Goal: Task Accomplishment & Management: Use online tool/utility

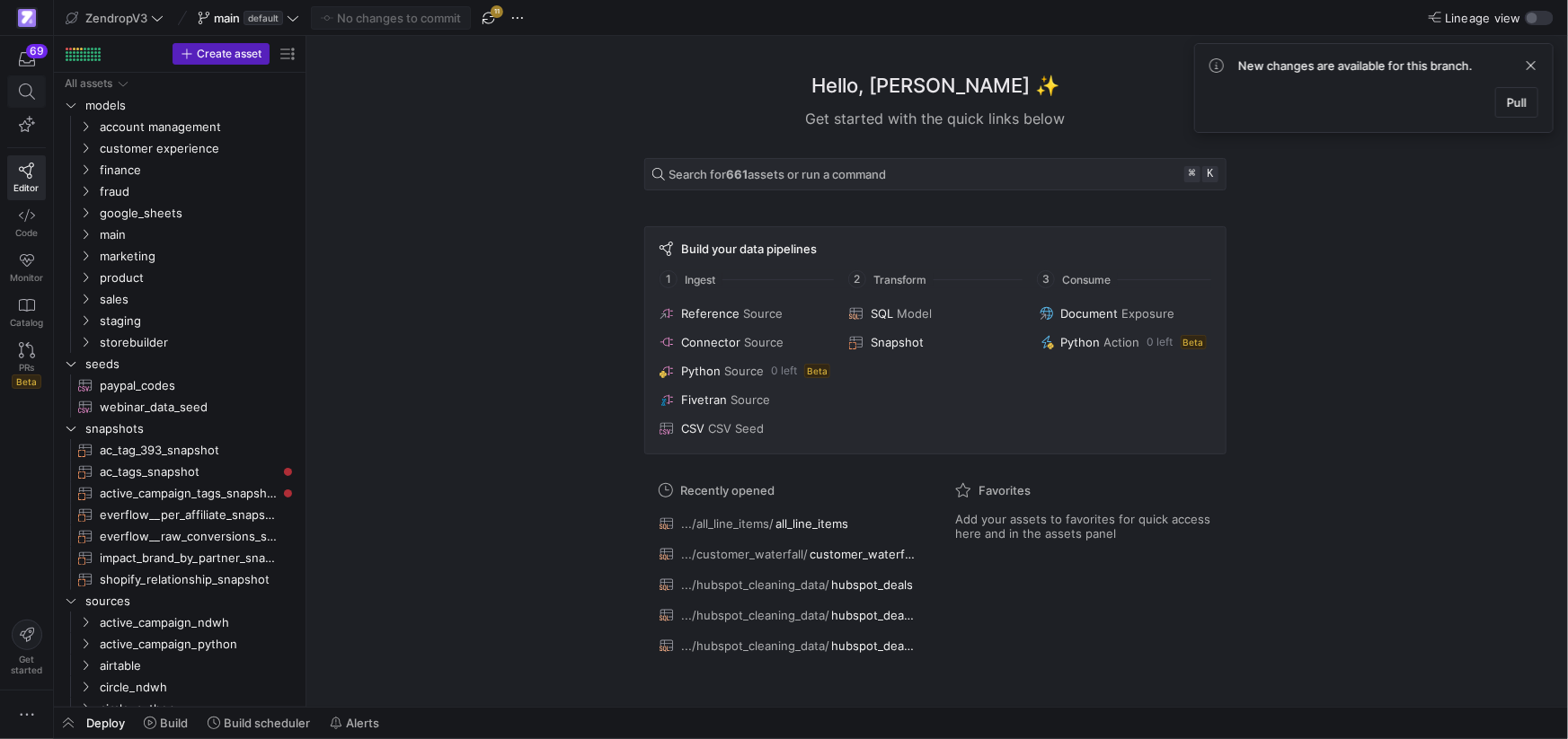
click at [19, 88] on icon at bounding box center [26, 92] width 17 height 17
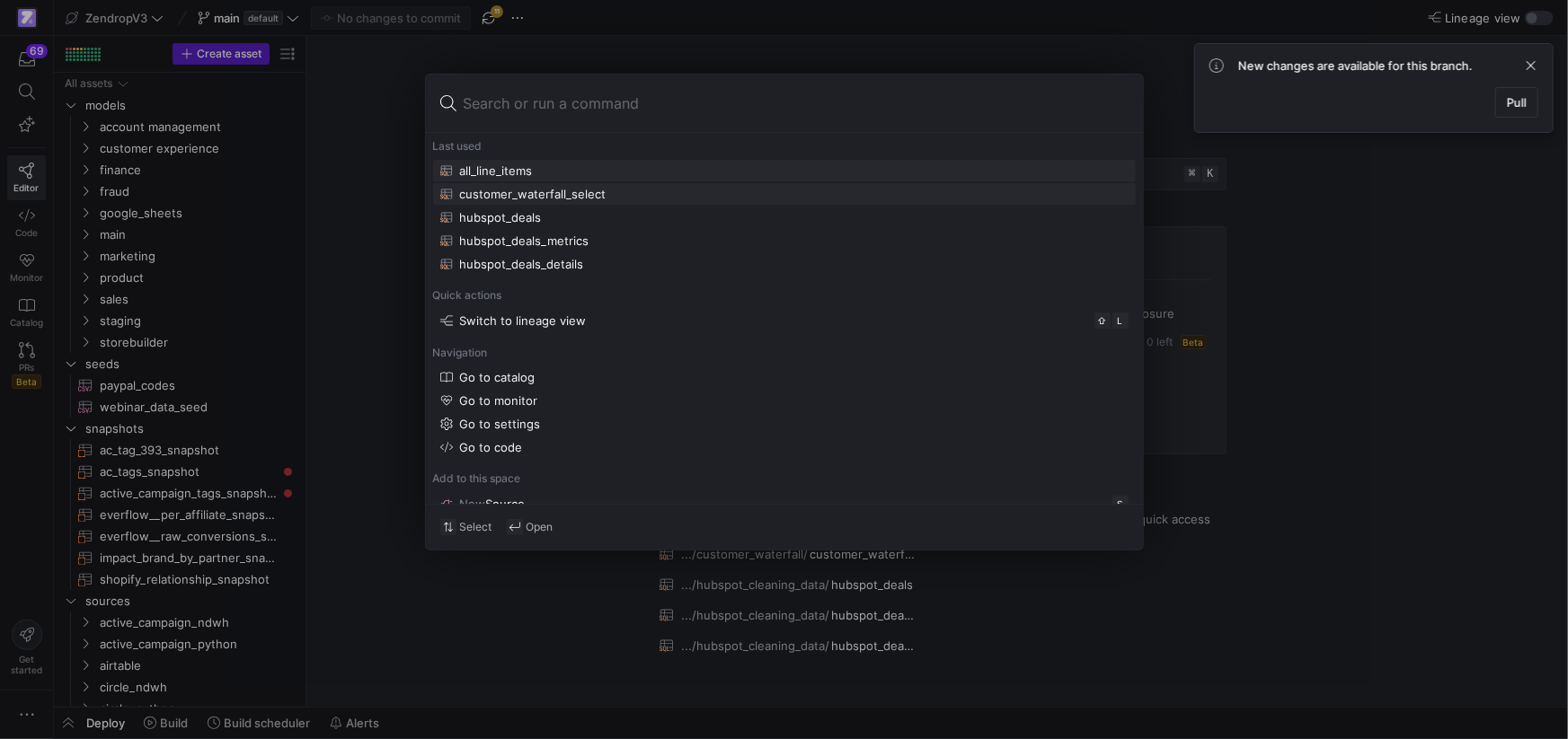
click at [551, 200] on div "customer_waterfall_select" at bounding box center [533, 194] width 146 height 15
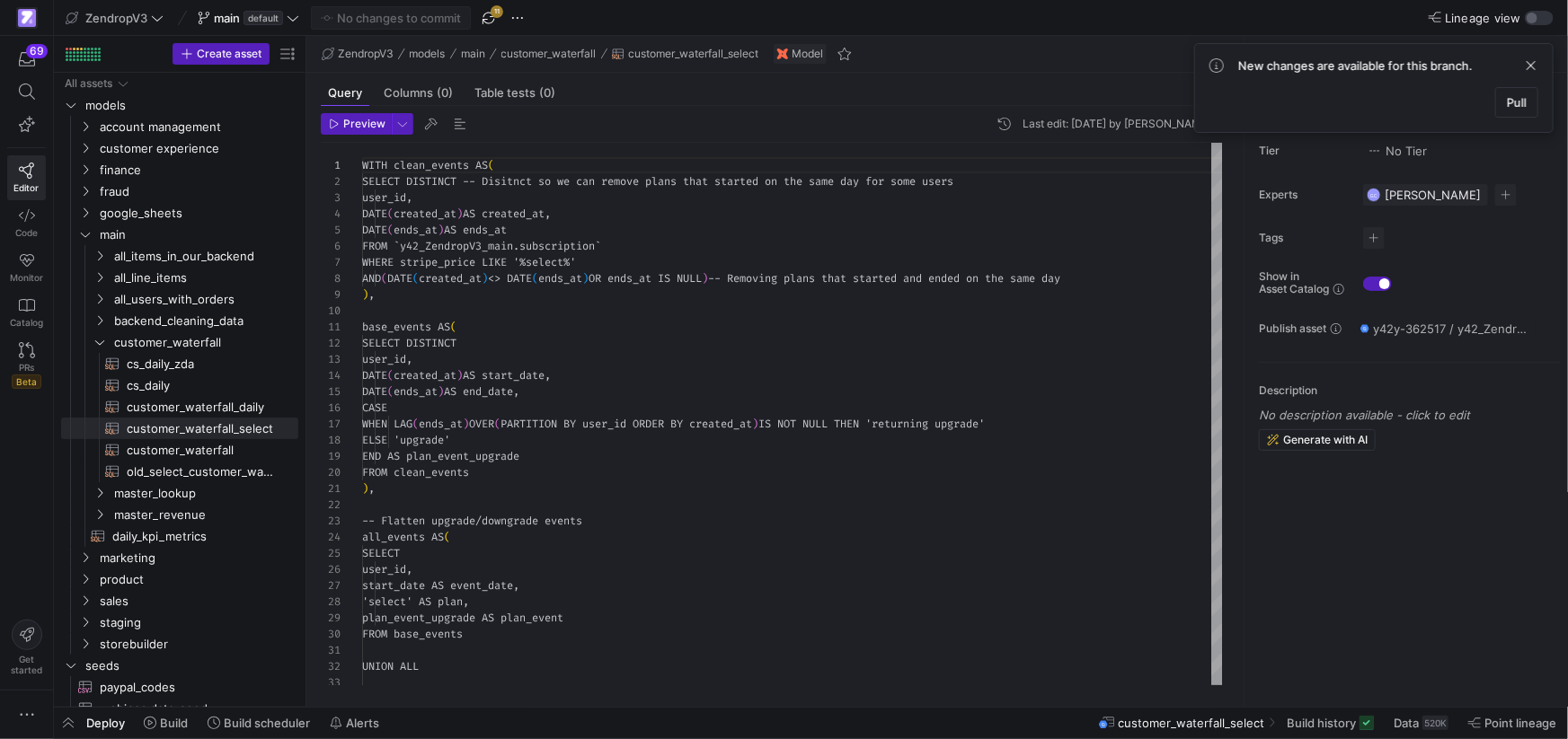
scroll to position [162, 0]
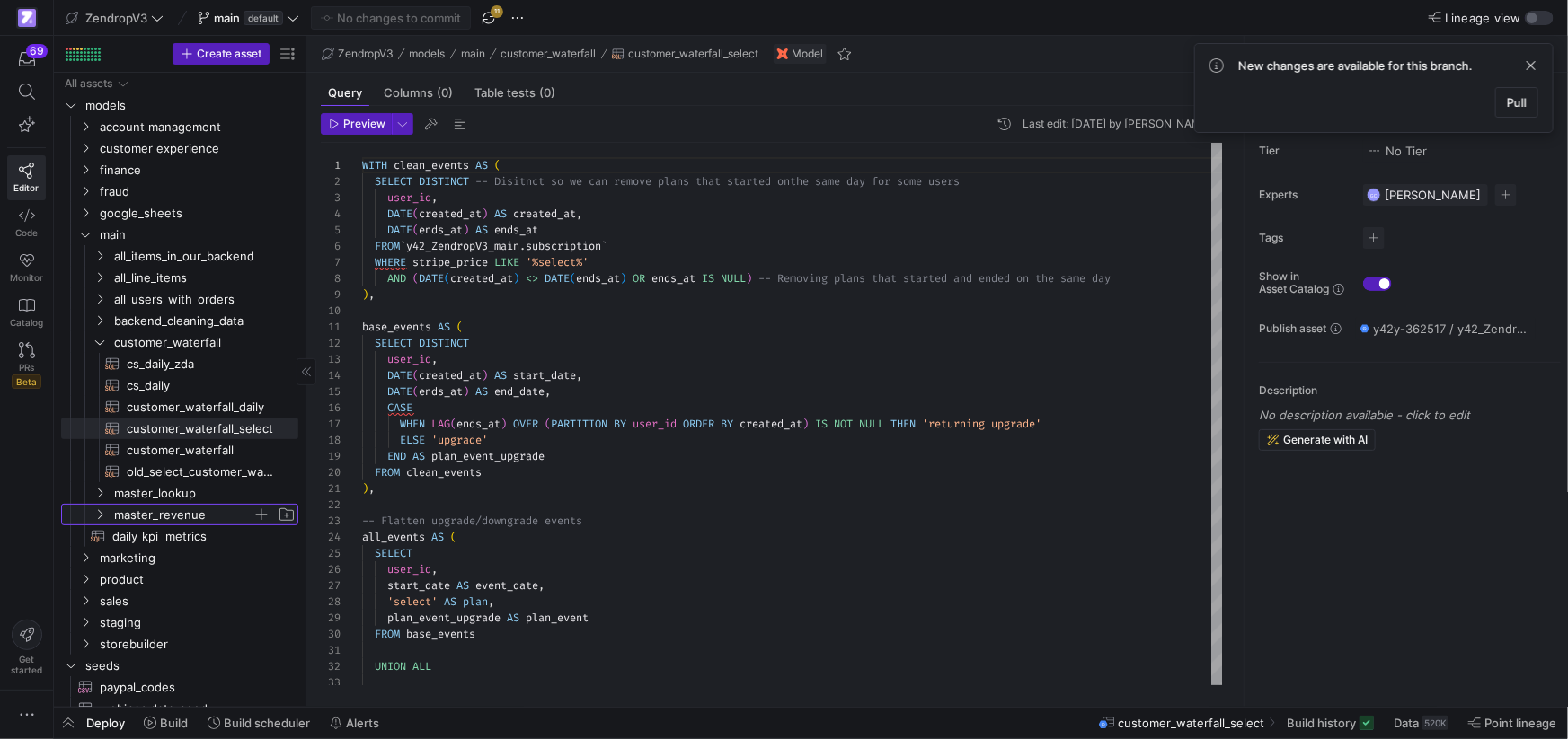
click at [104, 510] on icon "Press SPACE to select this row." at bounding box center [99, 514] width 13 height 11
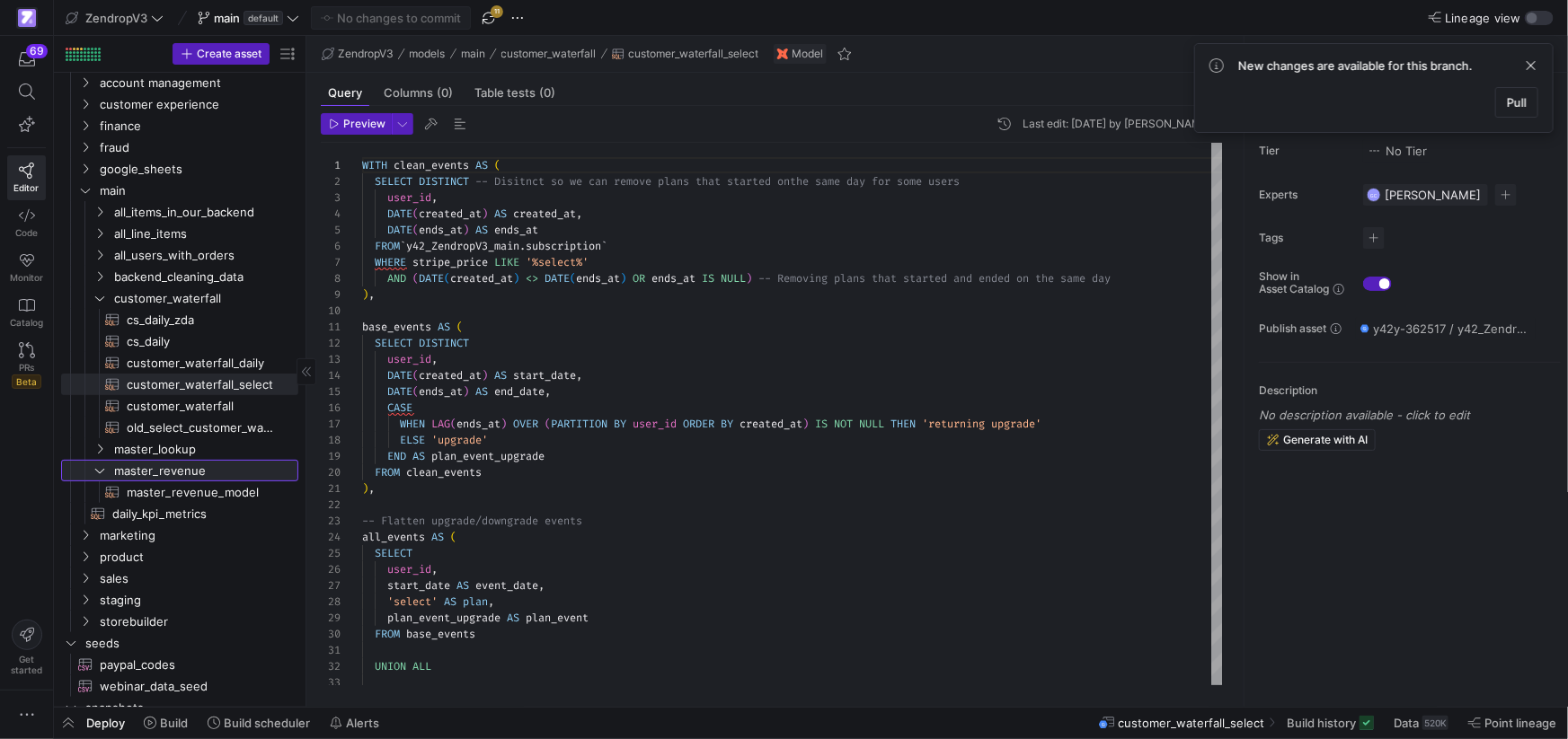
scroll to position [54, 0]
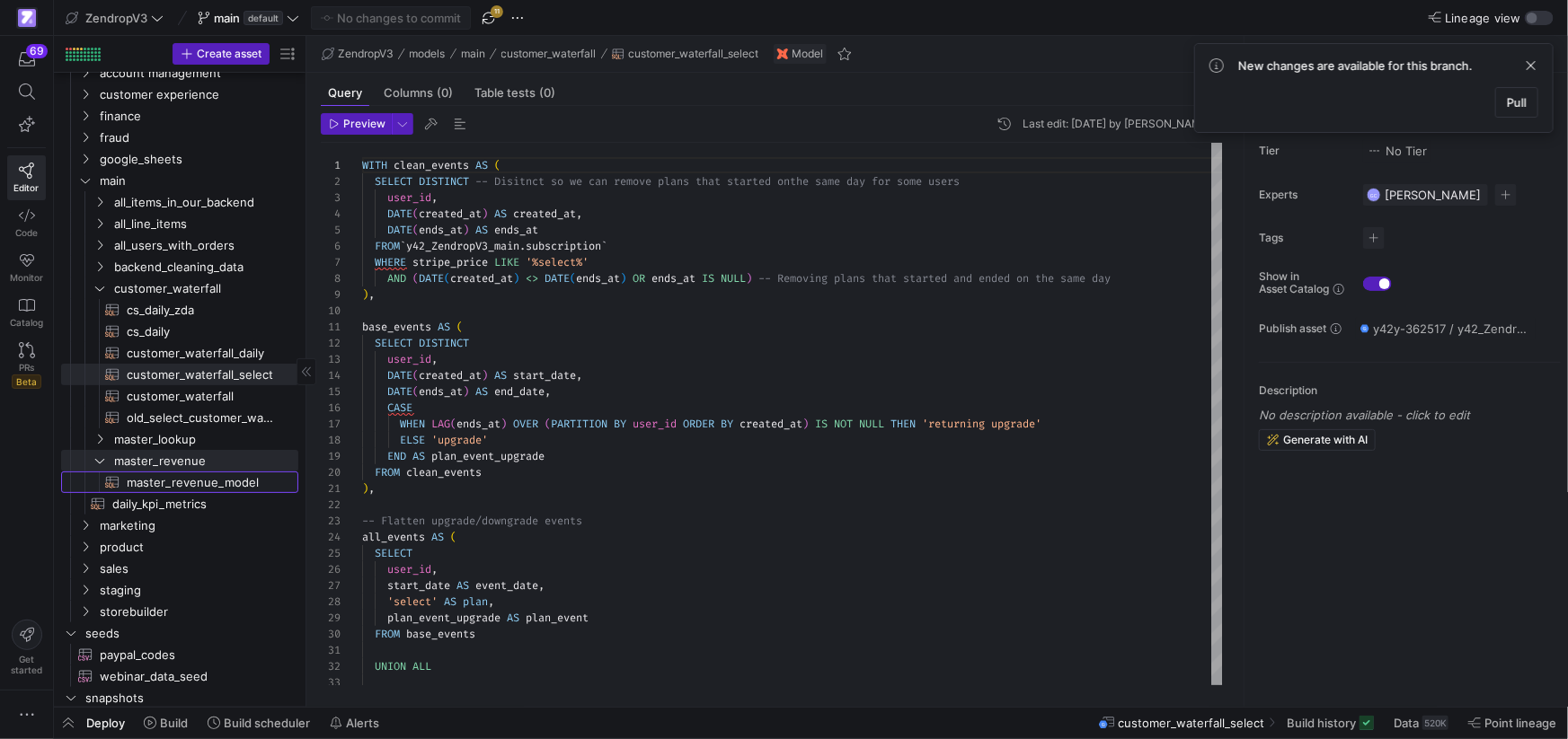
click at [214, 485] on span "master_revenue_model​​​​​​​​​​" at bounding box center [202, 482] width 151 height 20
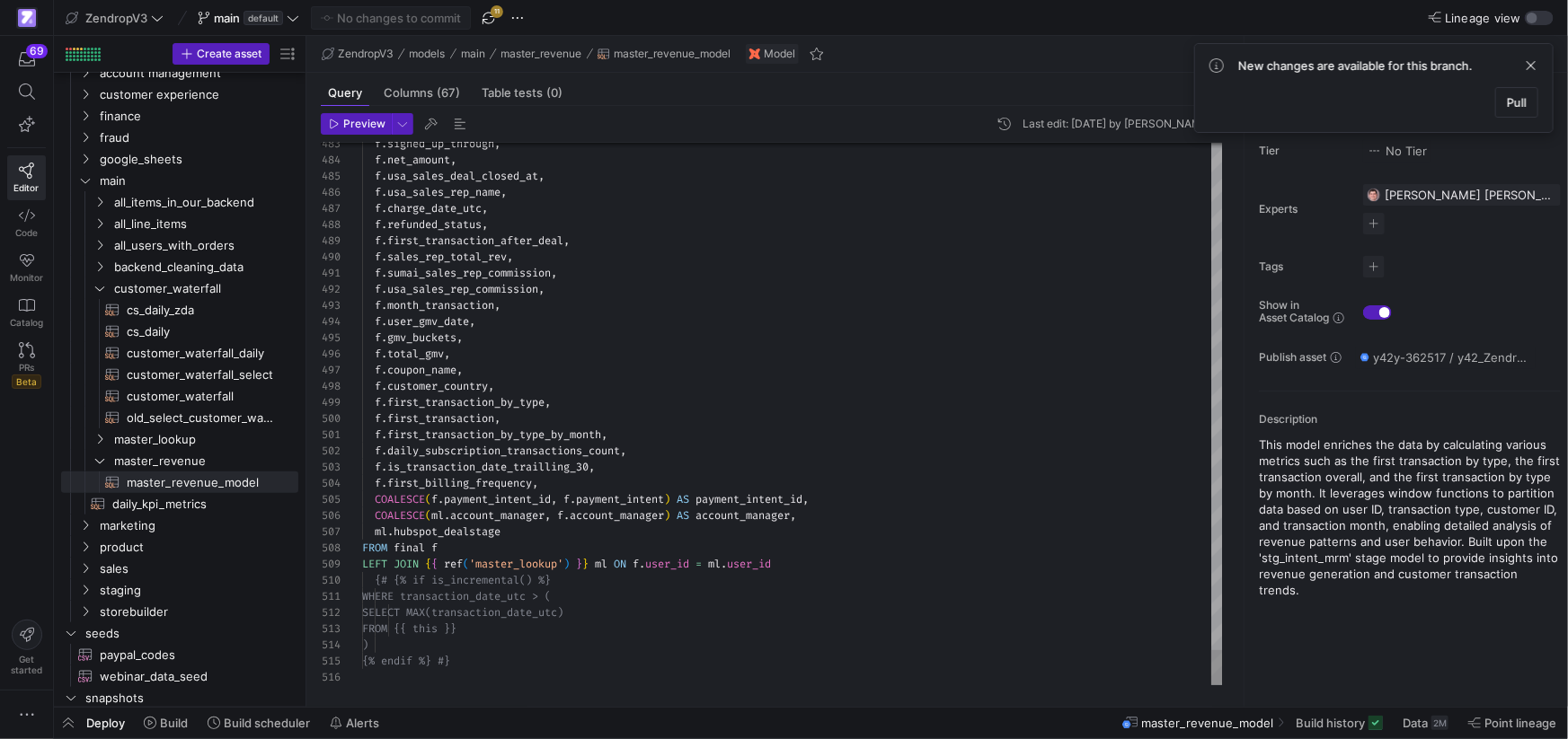
type textarea "f.first_transaction_by_type_by_month, f.daily_subscription_transactions_count, …"
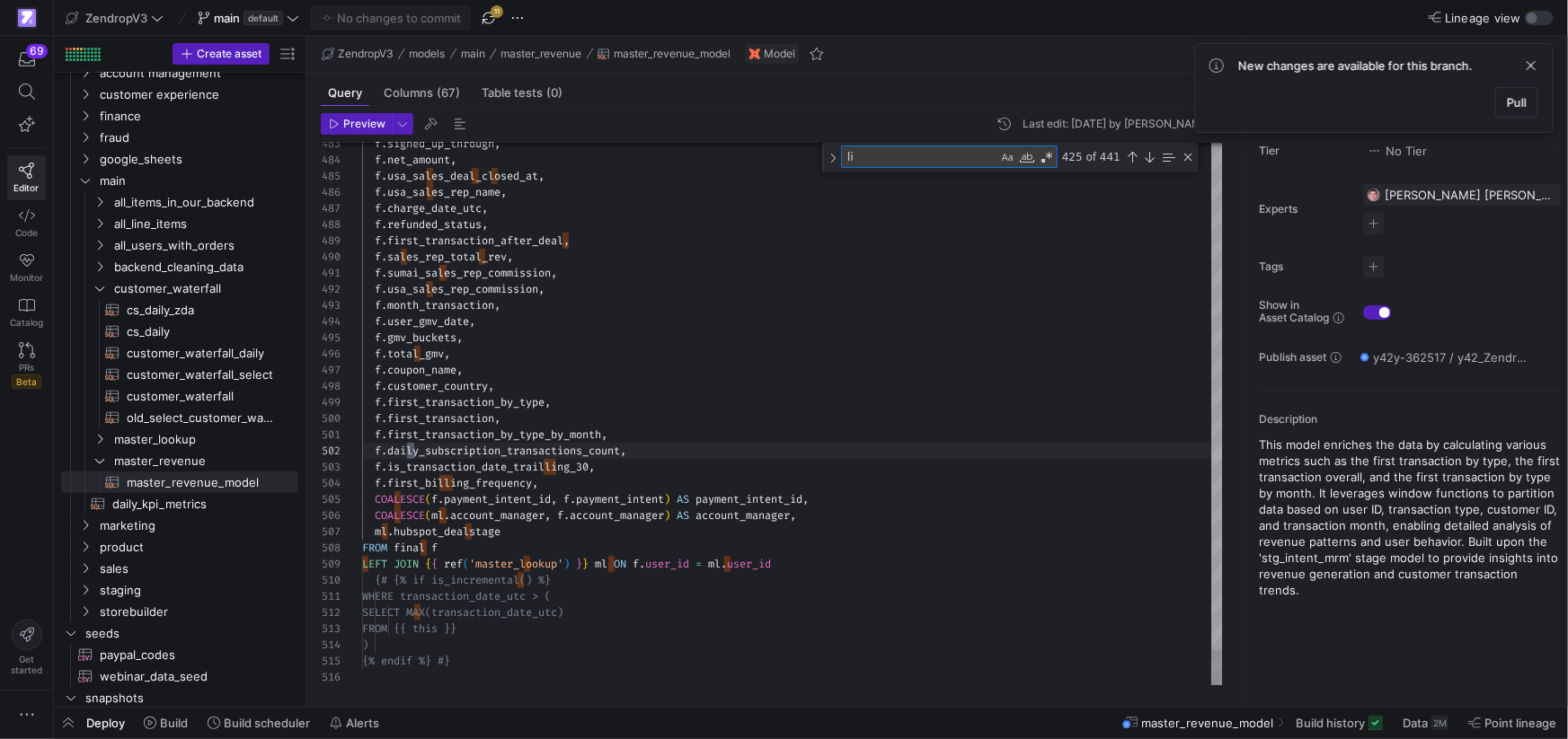
scroll to position [162, 200]
type textarea "limit"
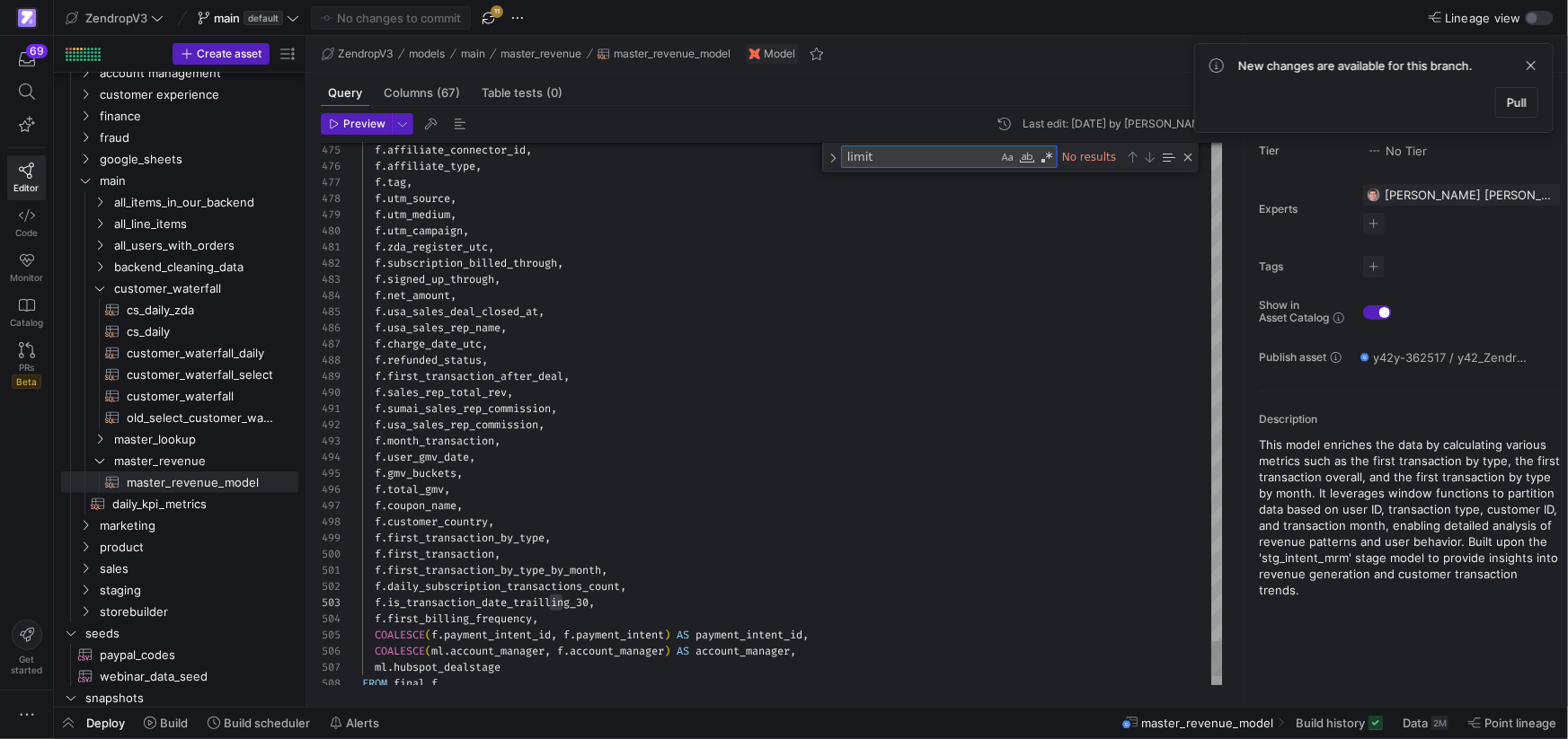
click at [952, 152] on textarea "limit" at bounding box center [919, 156] width 156 height 20
click at [952, 152] on textarea "limit" at bounding box center [919, 156] width 156 height 20
click at [952, 152] on textarea "limit" at bounding box center [919, 156] width 156 height 20
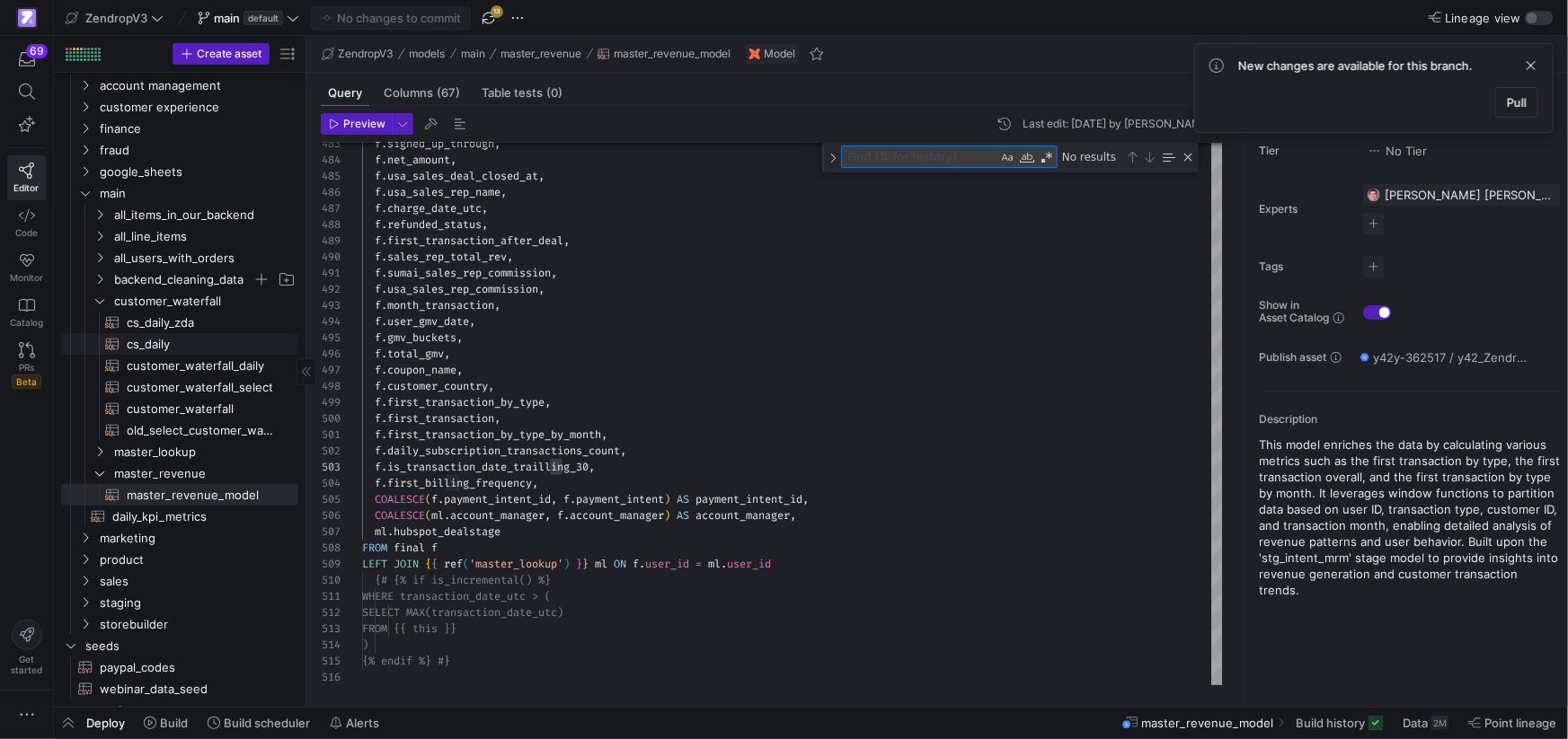
scroll to position [75, 0]
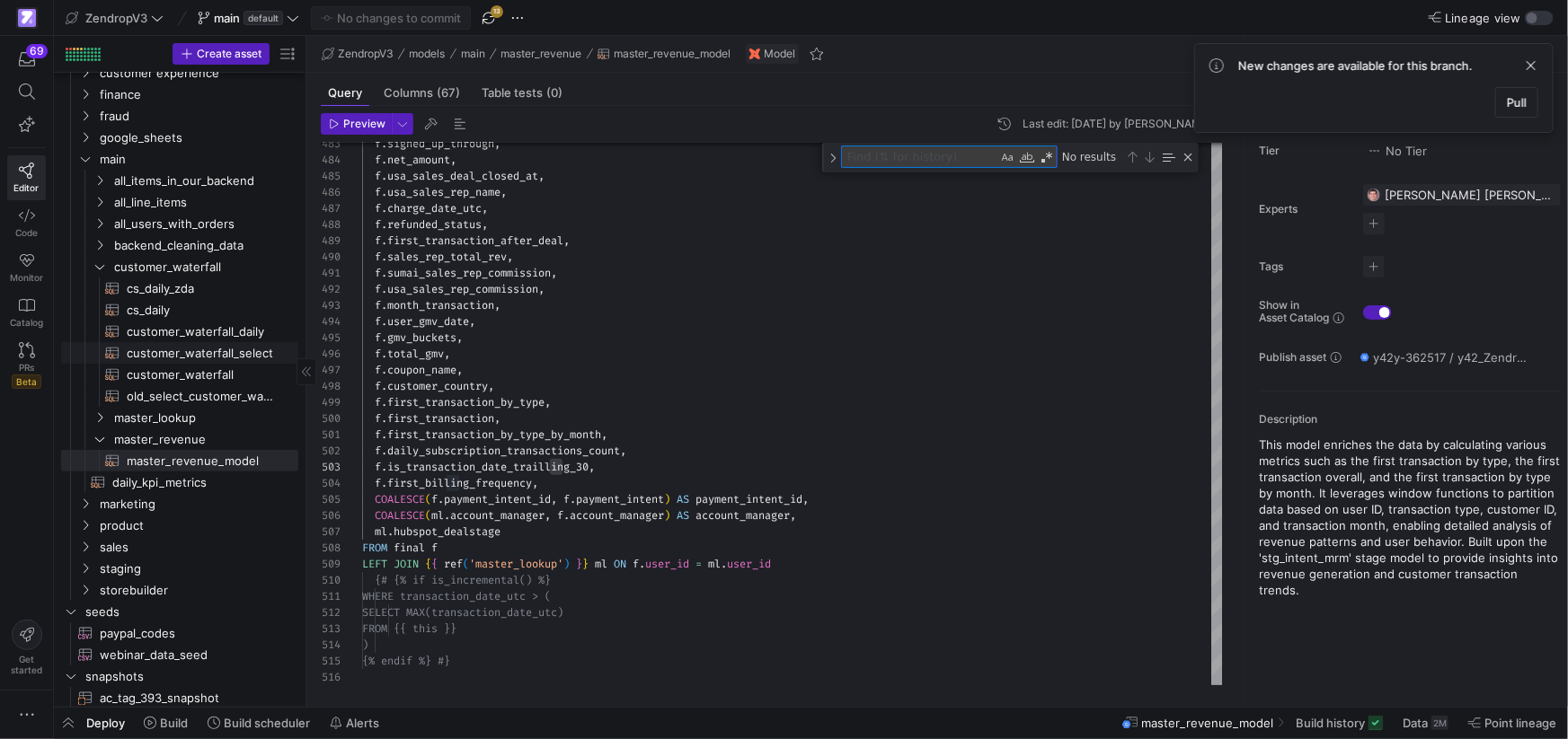
click at [227, 348] on span "customer_waterfall_select​​​​​​​​​​" at bounding box center [202, 352] width 151 height 20
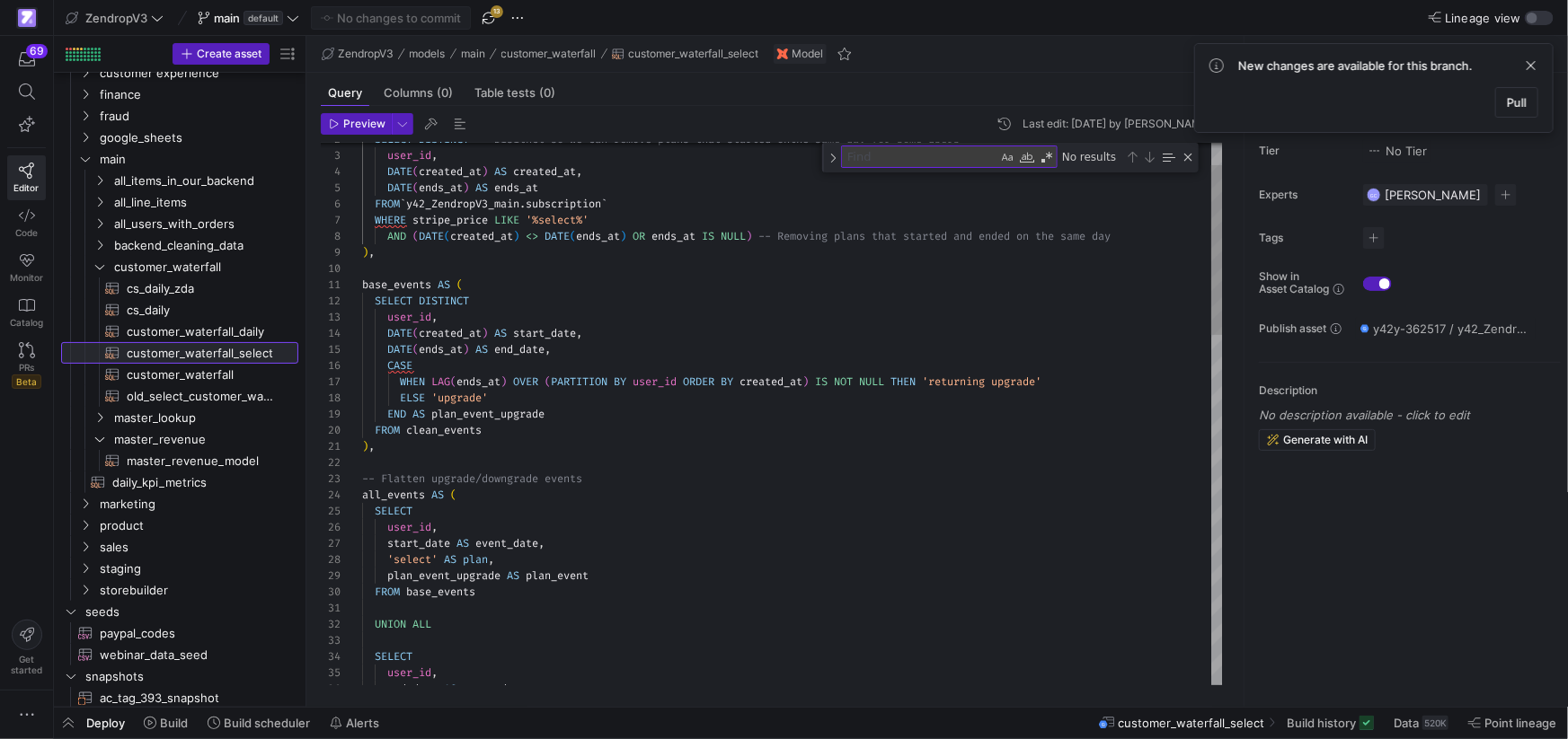
scroll to position [162, 0]
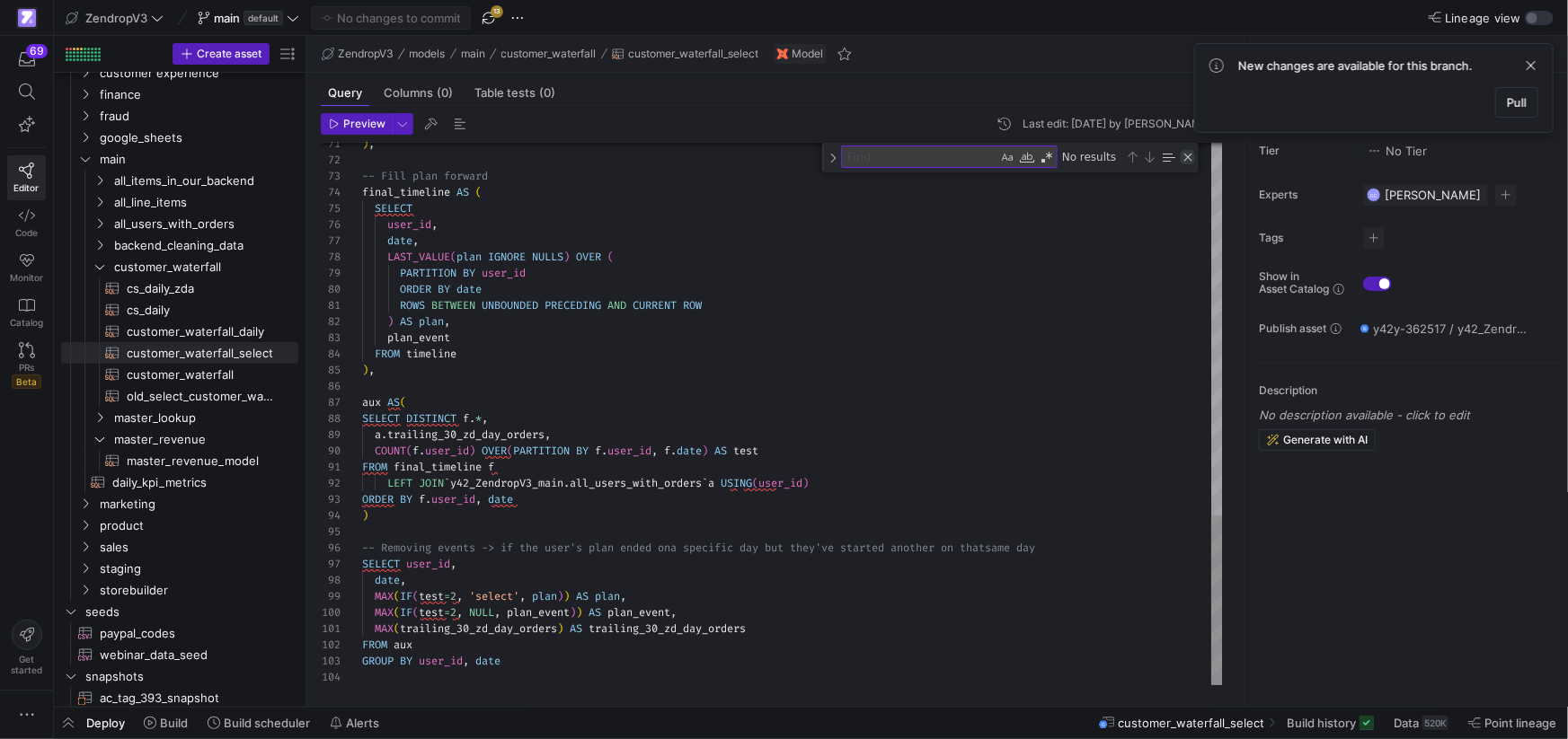
click at [1186, 163] on div "Close (Escape)" at bounding box center [1187, 157] width 15 height 15
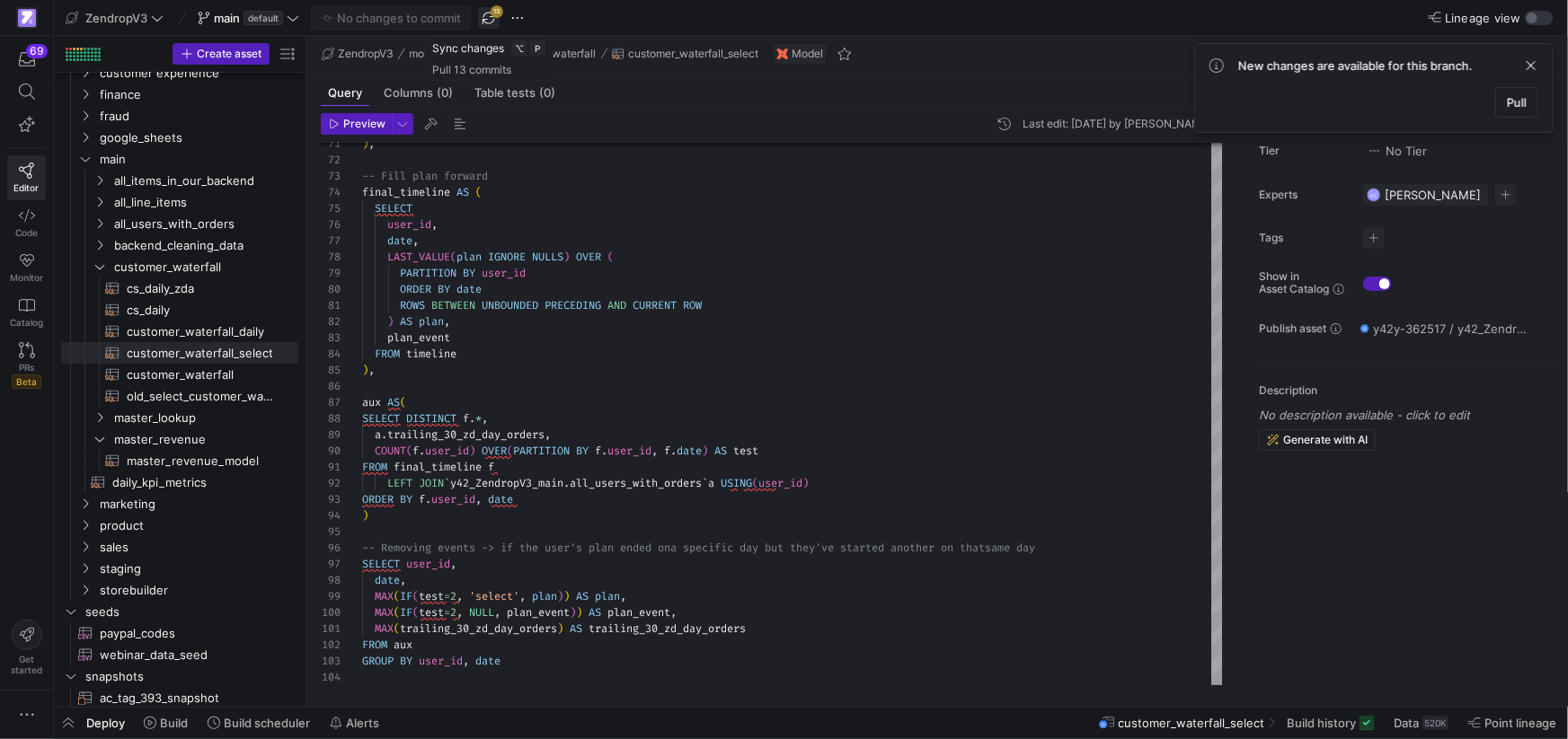
click at [492, 21] on span "button" at bounding box center [489, 18] width 21 height 21
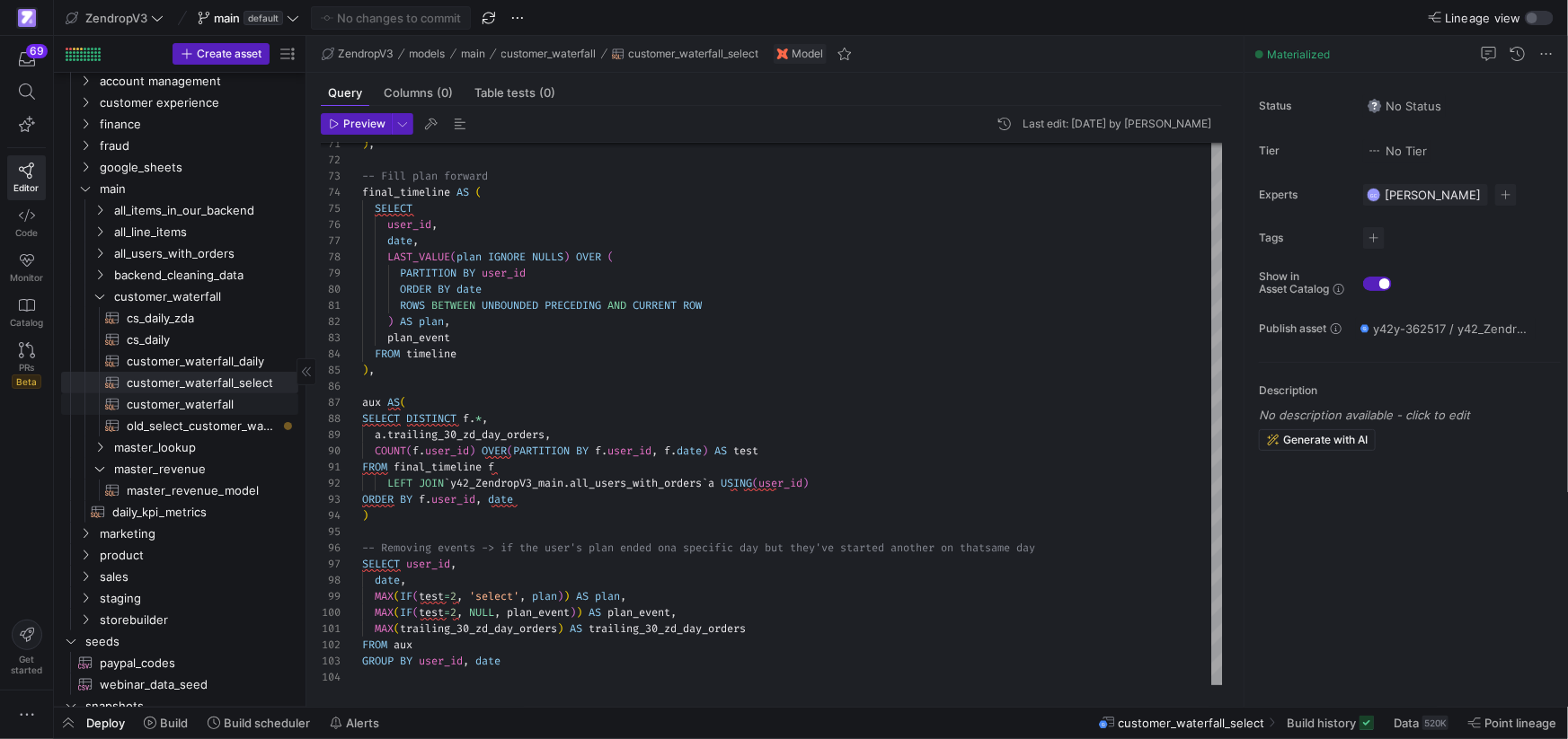
scroll to position [45, 0]
click at [206, 492] on span "master_revenue_model​​​​​​​​​​" at bounding box center [202, 492] width 151 height 20
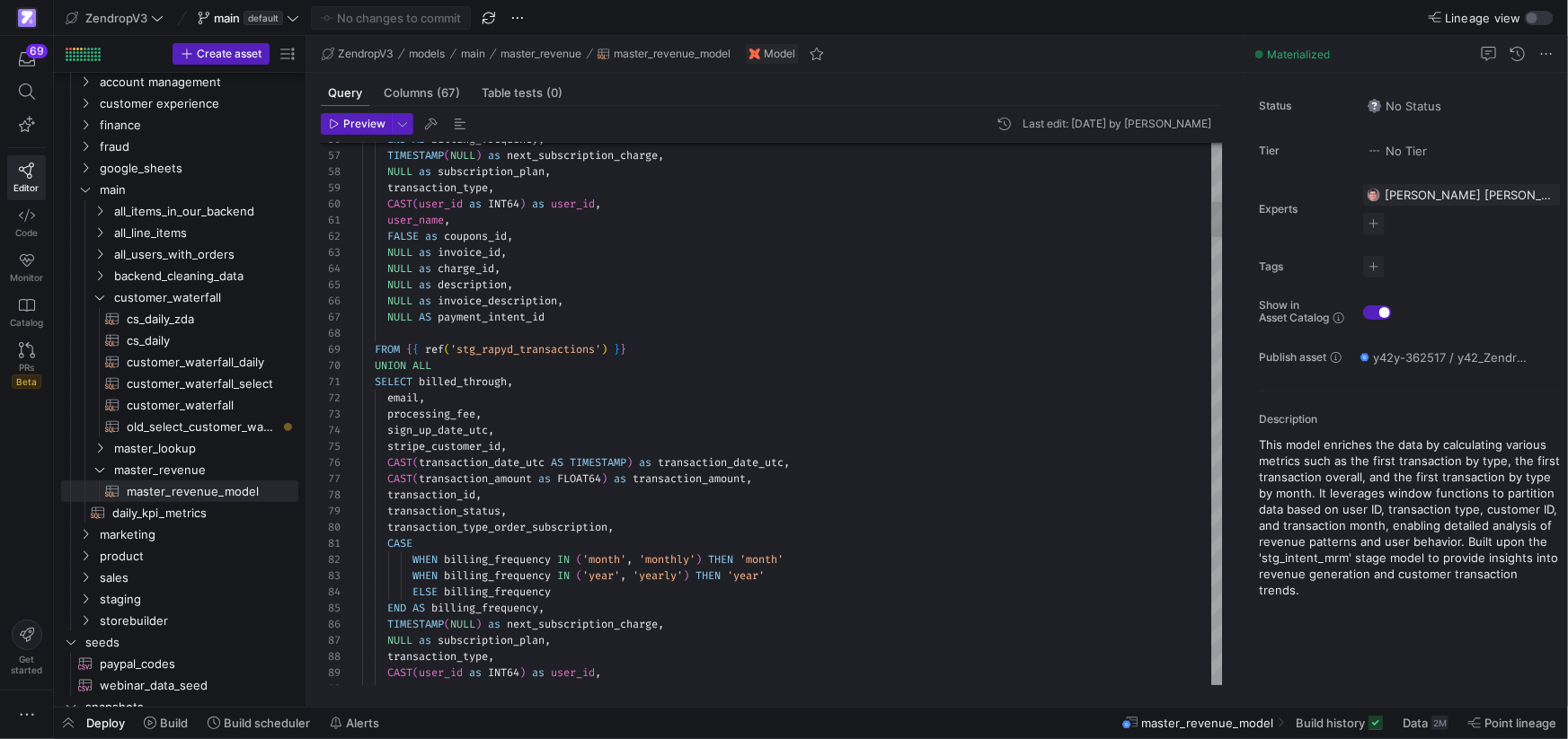
type textarea "user_name, FALSE as coupons_id, NULL as invoice_id, NULL as charge_id, NULL as …"
type textarea "f"
type textarea "FROM payment_count ), new_or_returning_subsc as ( SELECT *, CASE WHEN transacti…"
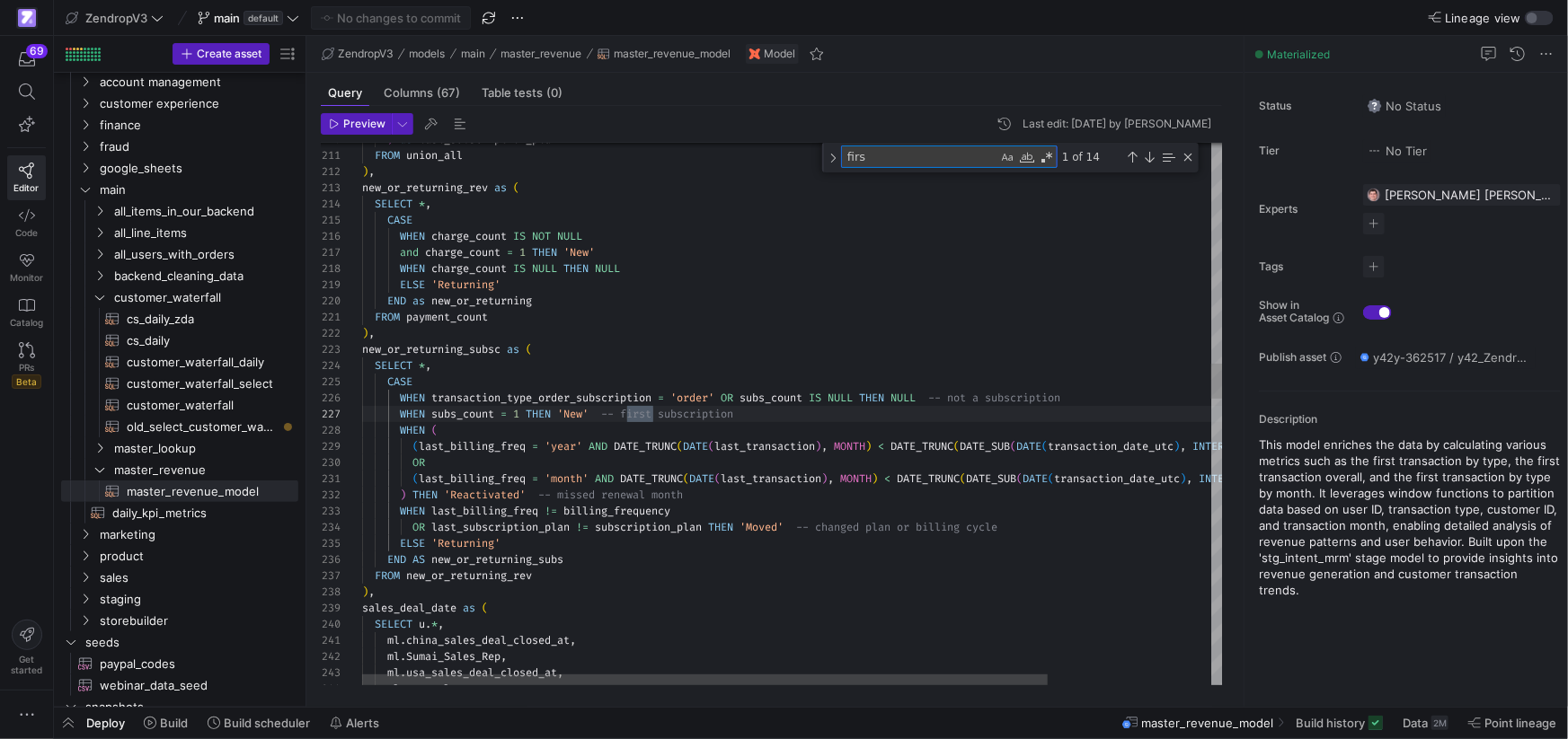
type textarea "first"
type textarea "ch.refunded_status, ch.payment_intent AS payment_intent FROM manual_roman_deal …"
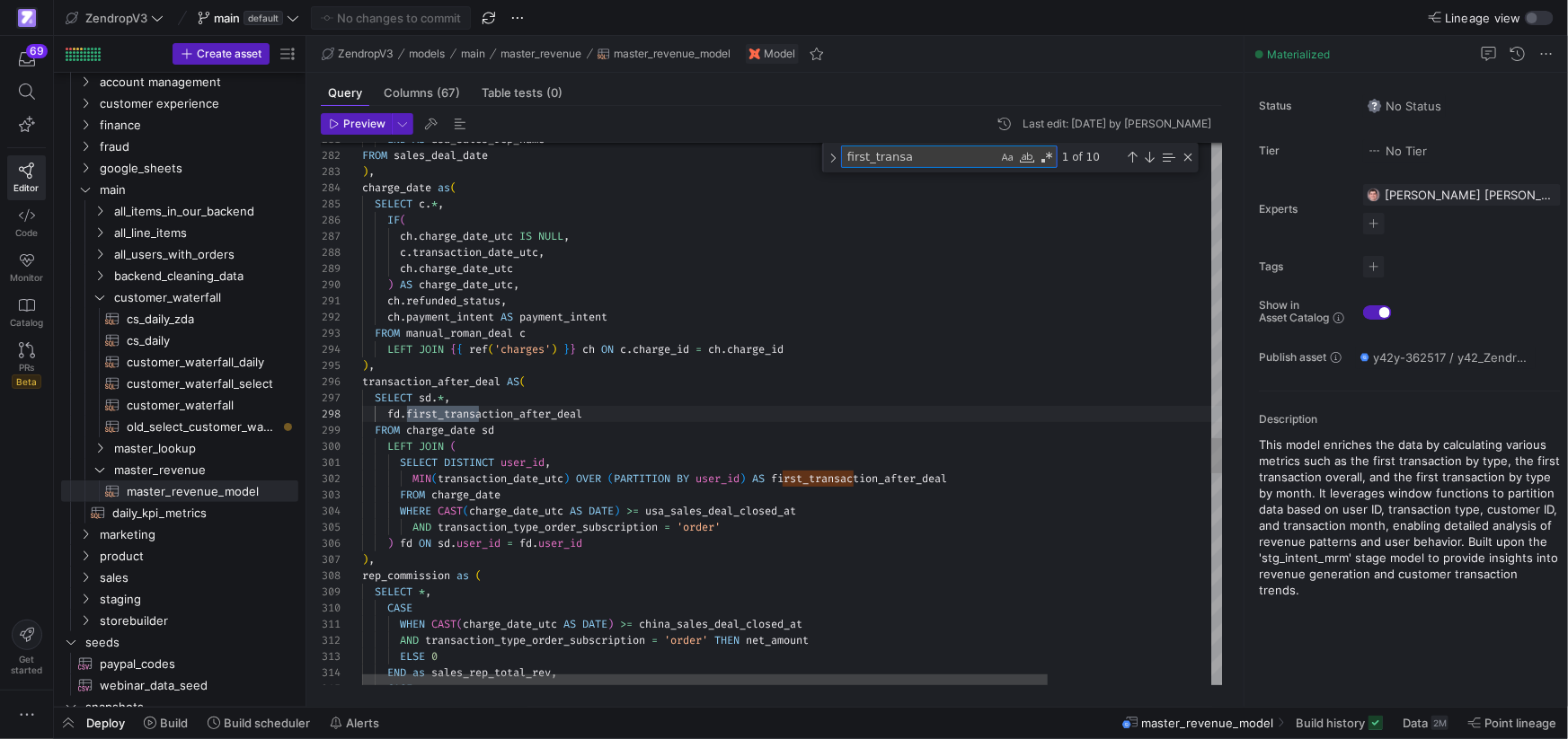
scroll to position [162, 123]
type textarea "first_transa"
